Goal: Transaction & Acquisition: Book appointment/travel/reservation

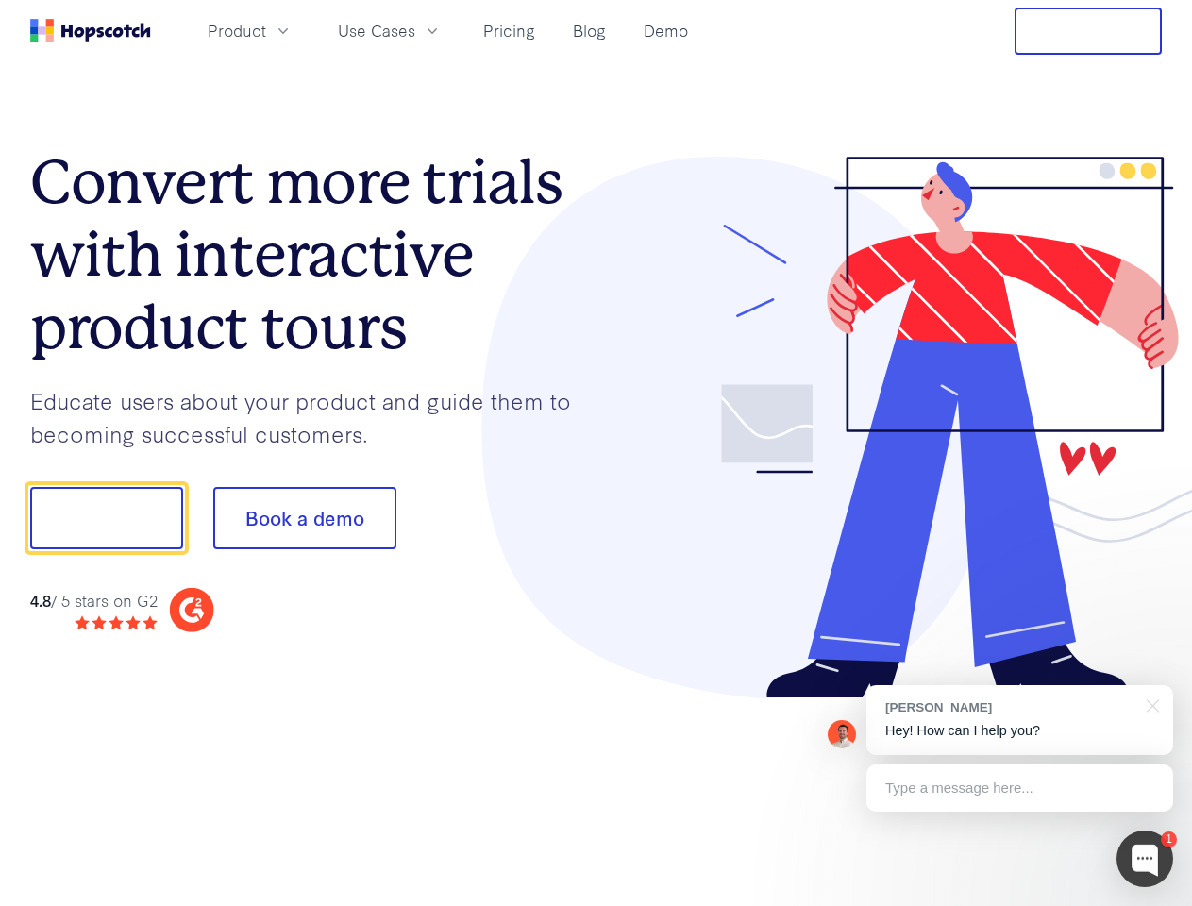
click at [596, 453] on div at bounding box center [879, 428] width 566 height 543
click at [266, 30] on span "Product" at bounding box center [237, 31] width 59 height 24
click at [415, 30] on span "Use Cases" at bounding box center [376, 31] width 77 height 24
click at [1088, 31] on button "Free Trial" at bounding box center [1087, 31] width 147 height 47
click at [106, 518] on button "Show me!" at bounding box center [106, 518] width 153 height 62
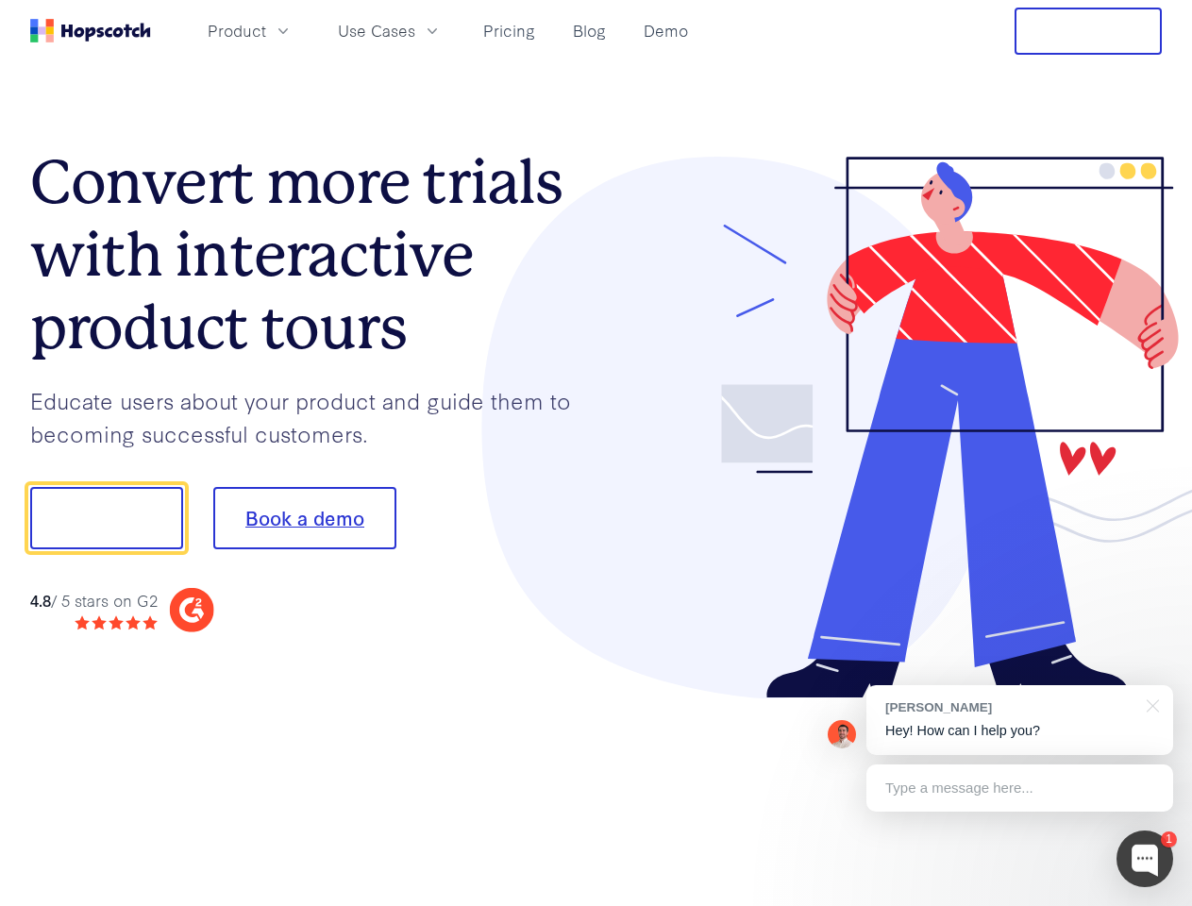
click at [304, 518] on button "Book a demo" at bounding box center [304, 518] width 183 height 62
click at [1145, 859] on div at bounding box center [1144, 858] width 57 height 57
click at [1019, 720] on div "[PERSON_NAME] Hey! How can I help you?" at bounding box center [1019, 720] width 307 height 70
click at [1149, 704] on div at bounding box center [1149, 704] width 47 height 39
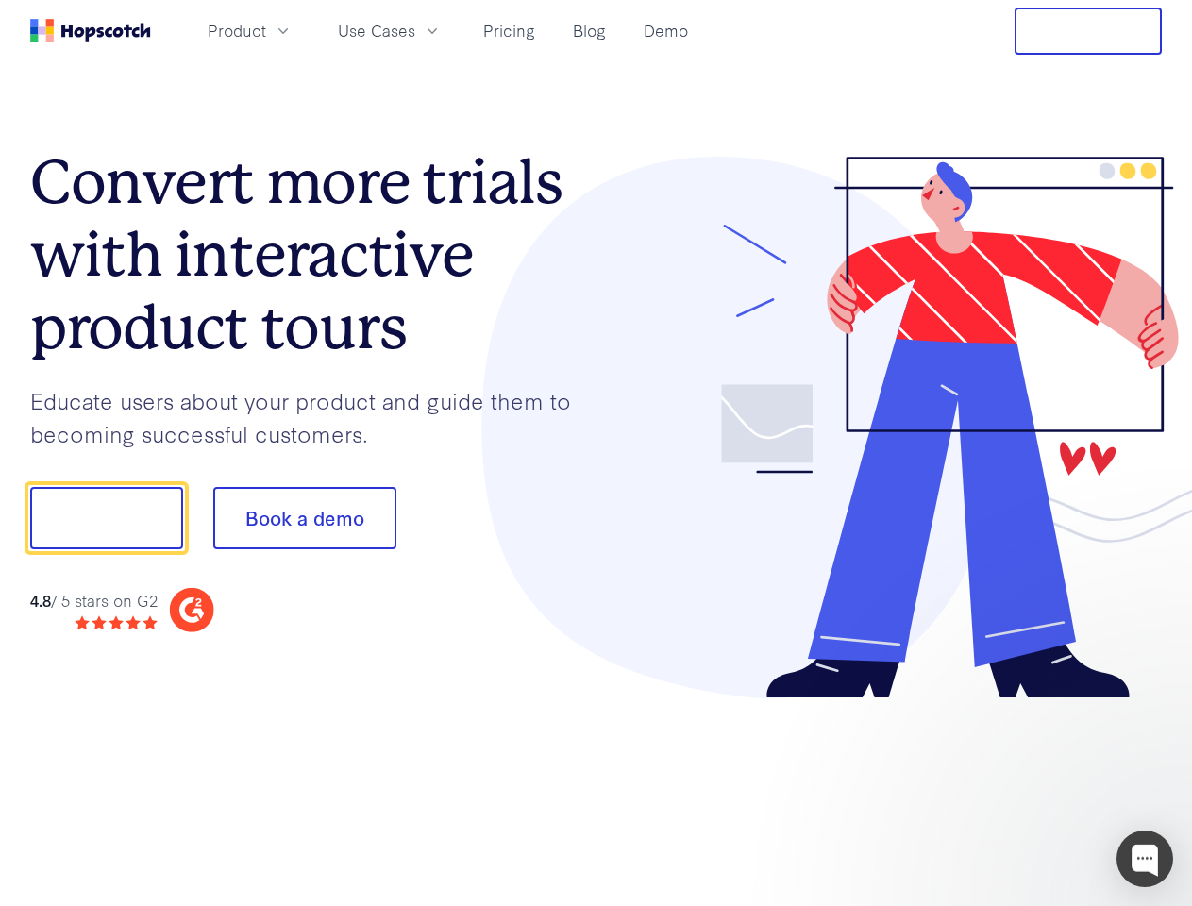
click at [1019, 788] on div at bounding box center [996, 515] width 354 height 629
